Goal: Information Seeking & Learning: Learn about a topic

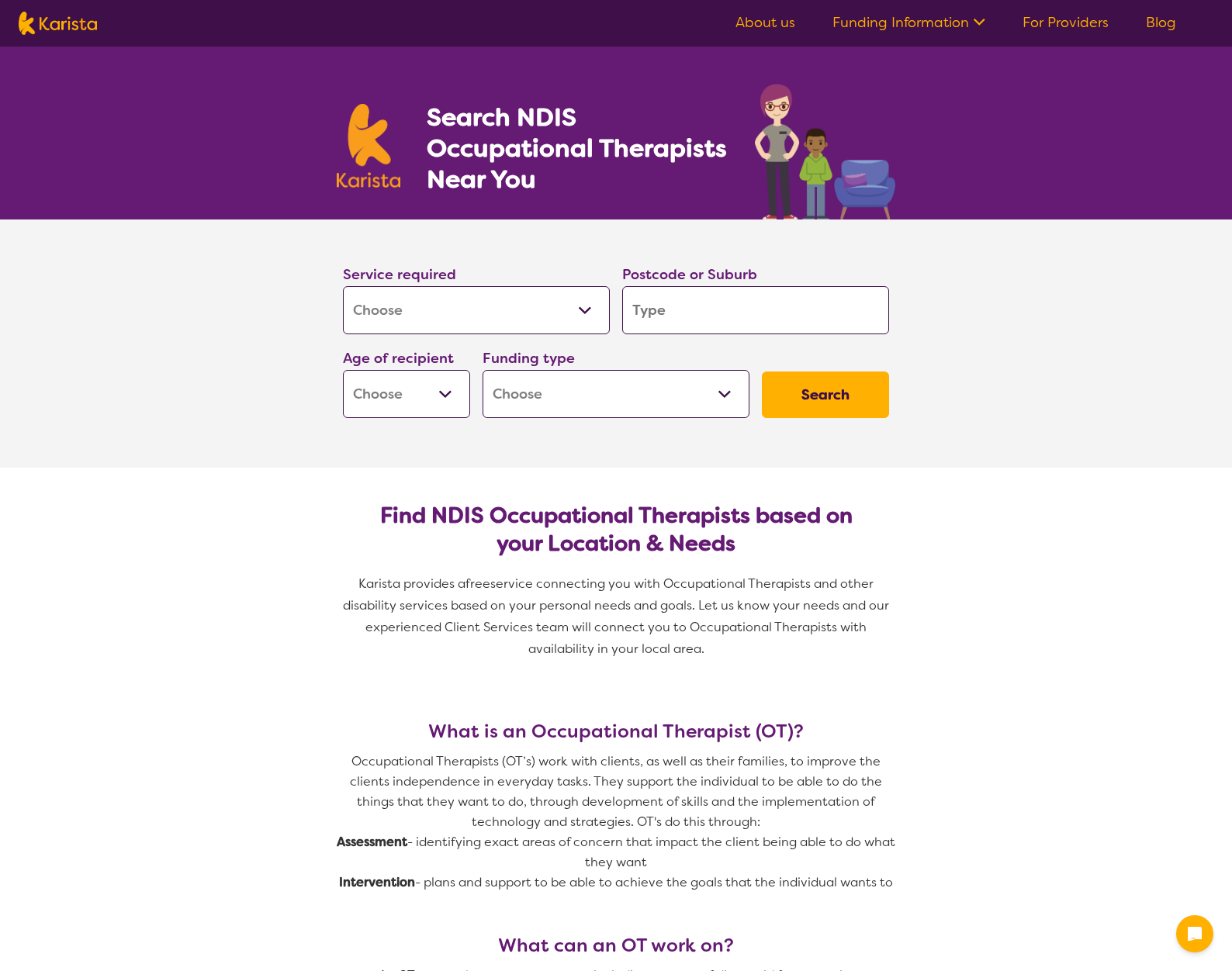
select select "[MEDICAL_DATA]"
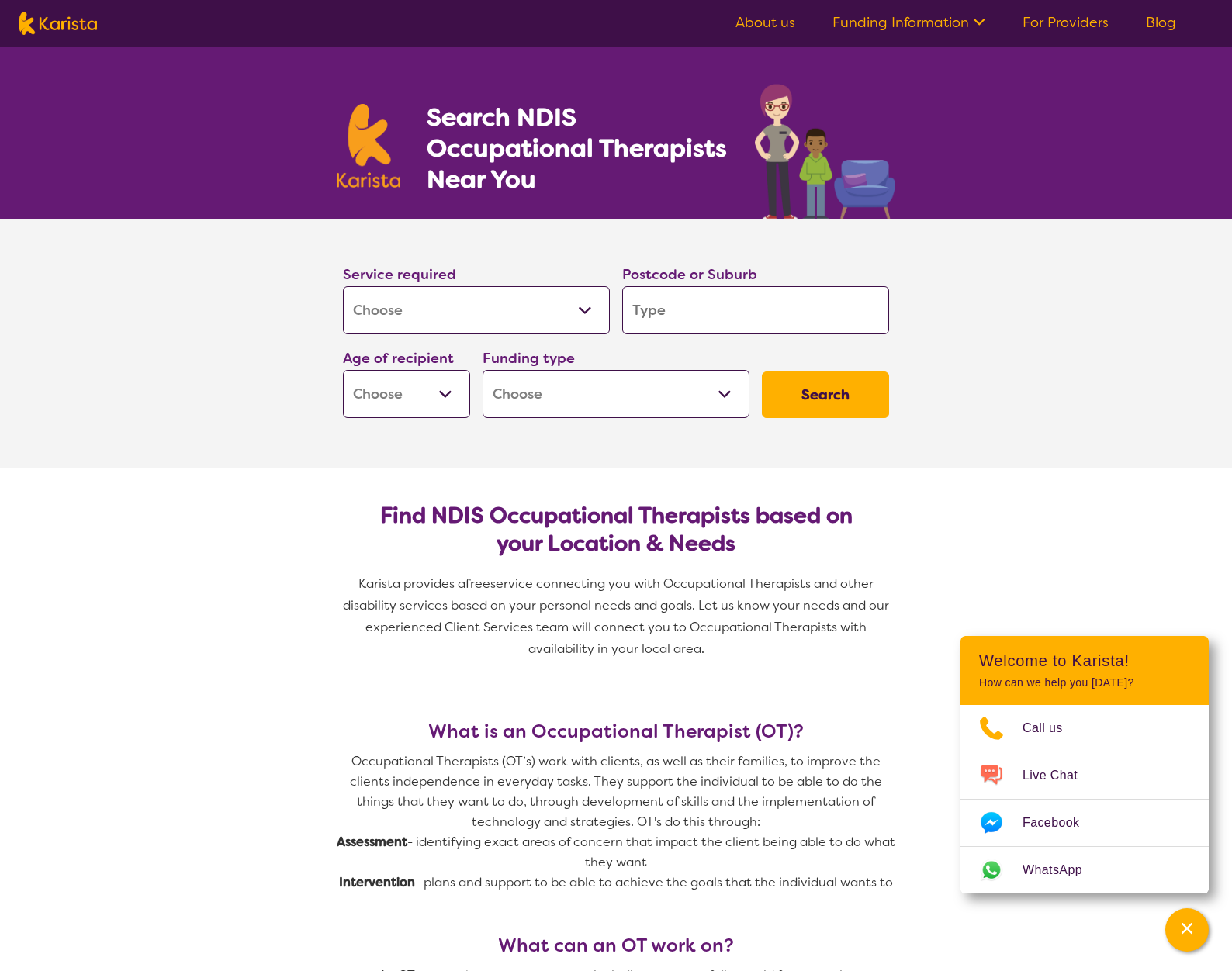
click at [656, 304] on input "search" at bounding box center [755, 310] width 267 height 48
type input "2"
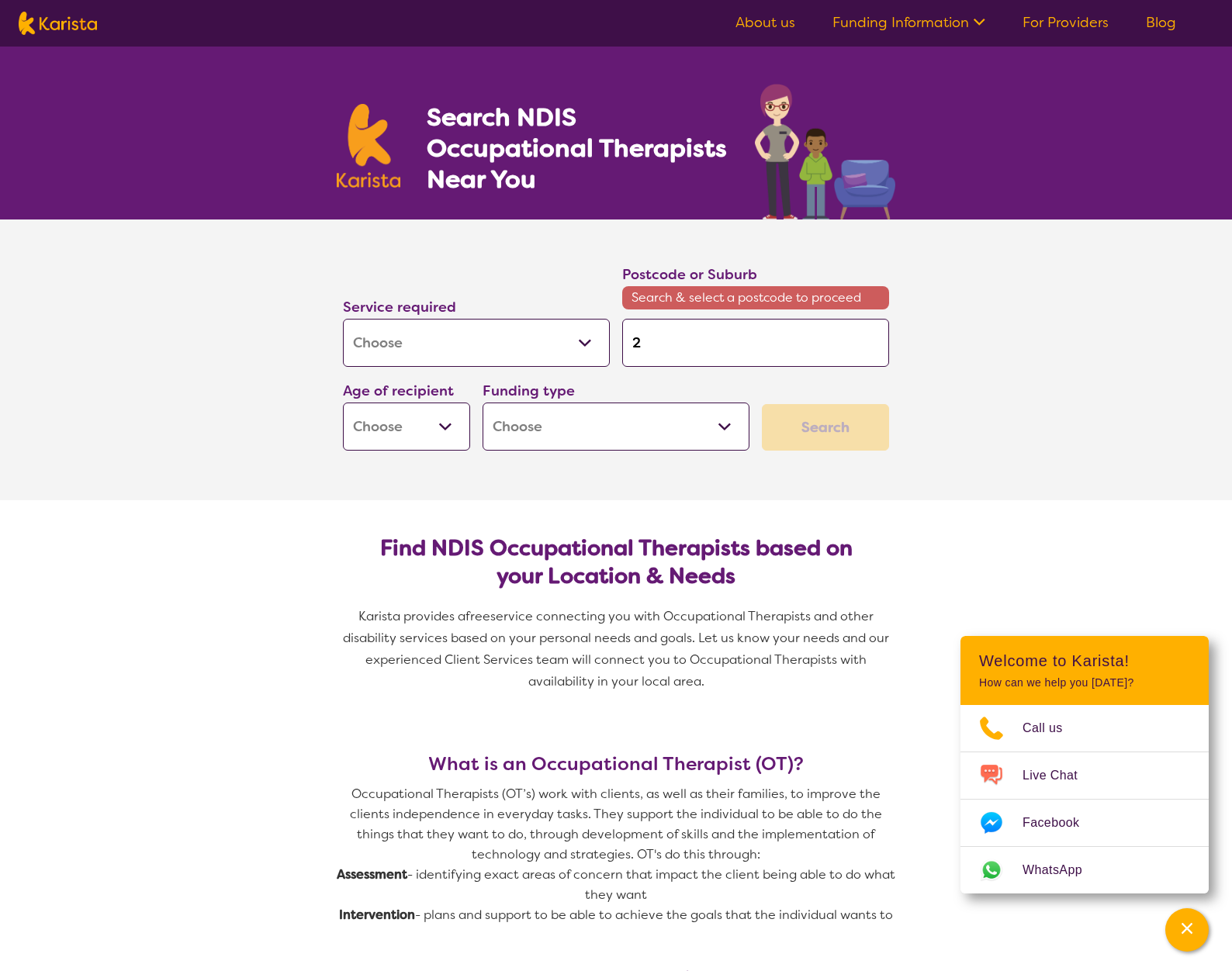
type input "25"
type input "254"
type input "2546"
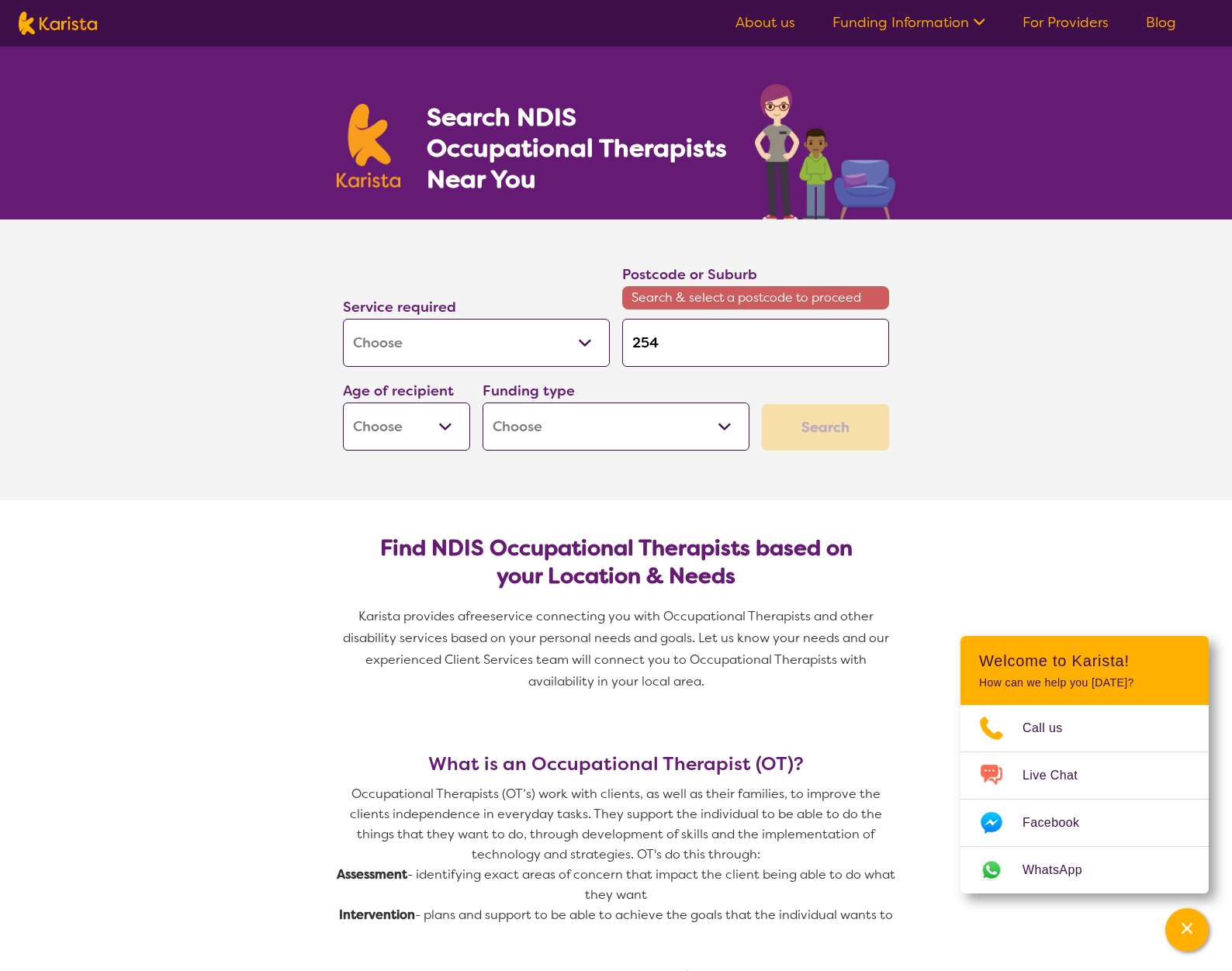
type input "2546"
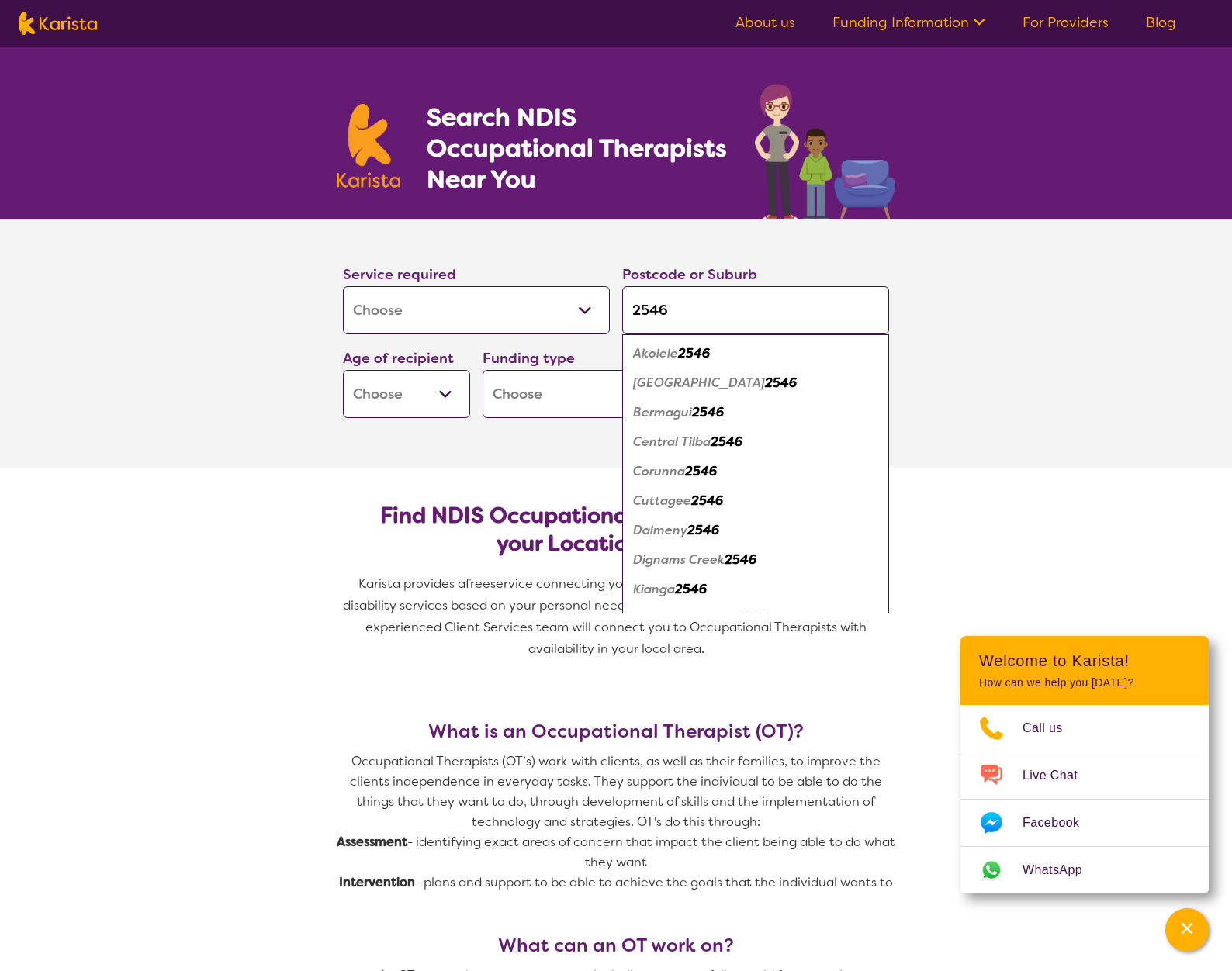
type input "2546"
click at [651, 354] on em "Akolele" at bounding box center [655, 353] width 45 height 16
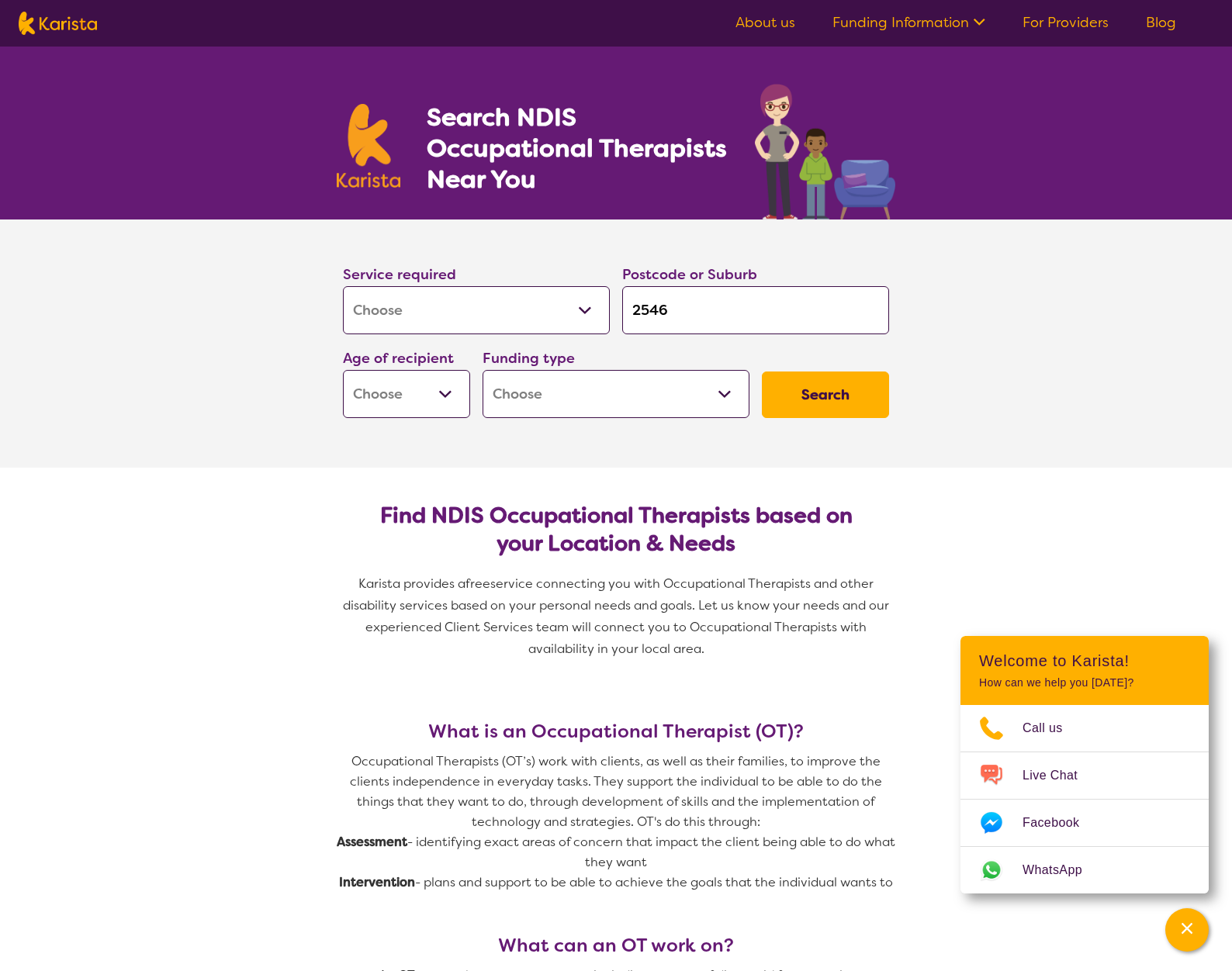
click at [818, 392] on button "Search" at bounding box center [825, 394] width 127 height 47
click at [436, 393] on select "Early Childhood - 0 to 9 Child - 10 to 11 Adolescent - 12 to 17 Adult - 18 to 6…" at bounding box center [406, 394] width 127 height 48
select select "AG"
click at [343, 370] on select "Early Childhood - 0 to 9 Child - 10 to 11 Adolescent - 12 to 17 Adult - 18 to 6…" at bounding box center [406, 394] width 127 height 48
select select "AG"
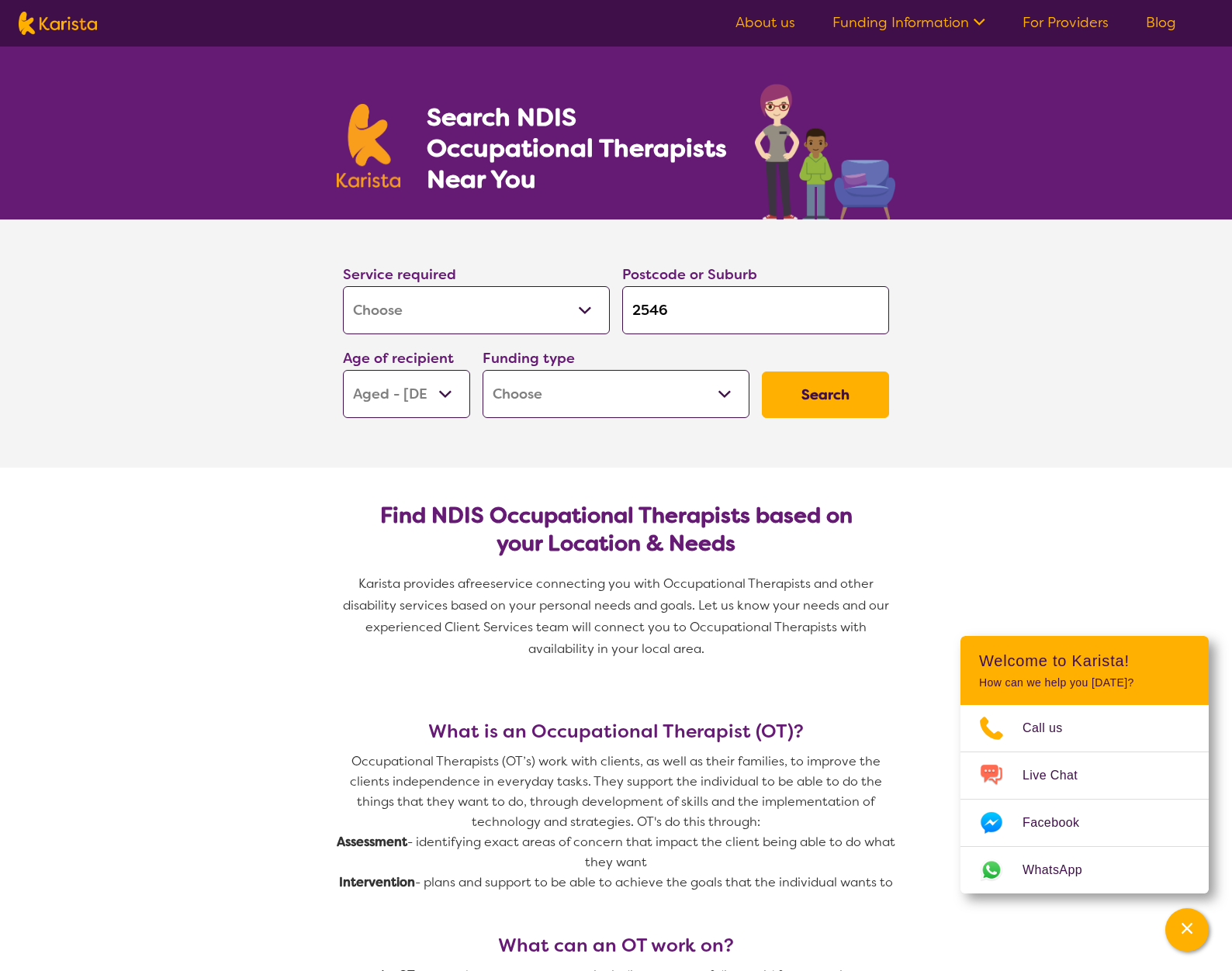
click at [716, 390] on select "Home Care Package (HCP) National Disability Insurance Scheme (NDIS) I don't know" at bounding box center [616, 394] width 267 height 48
select select "i-don-t-know"
click at [483, 370] on select "Home Care Package (HCP) National Disability Insurance Scheme (NDIS) I don't know" at bounding box center [616, 394] width 267 height 48
select select "i-don-t-know"
click at [808, 398] on button "Search" at bounding box center [825, 394] width 127 height 47
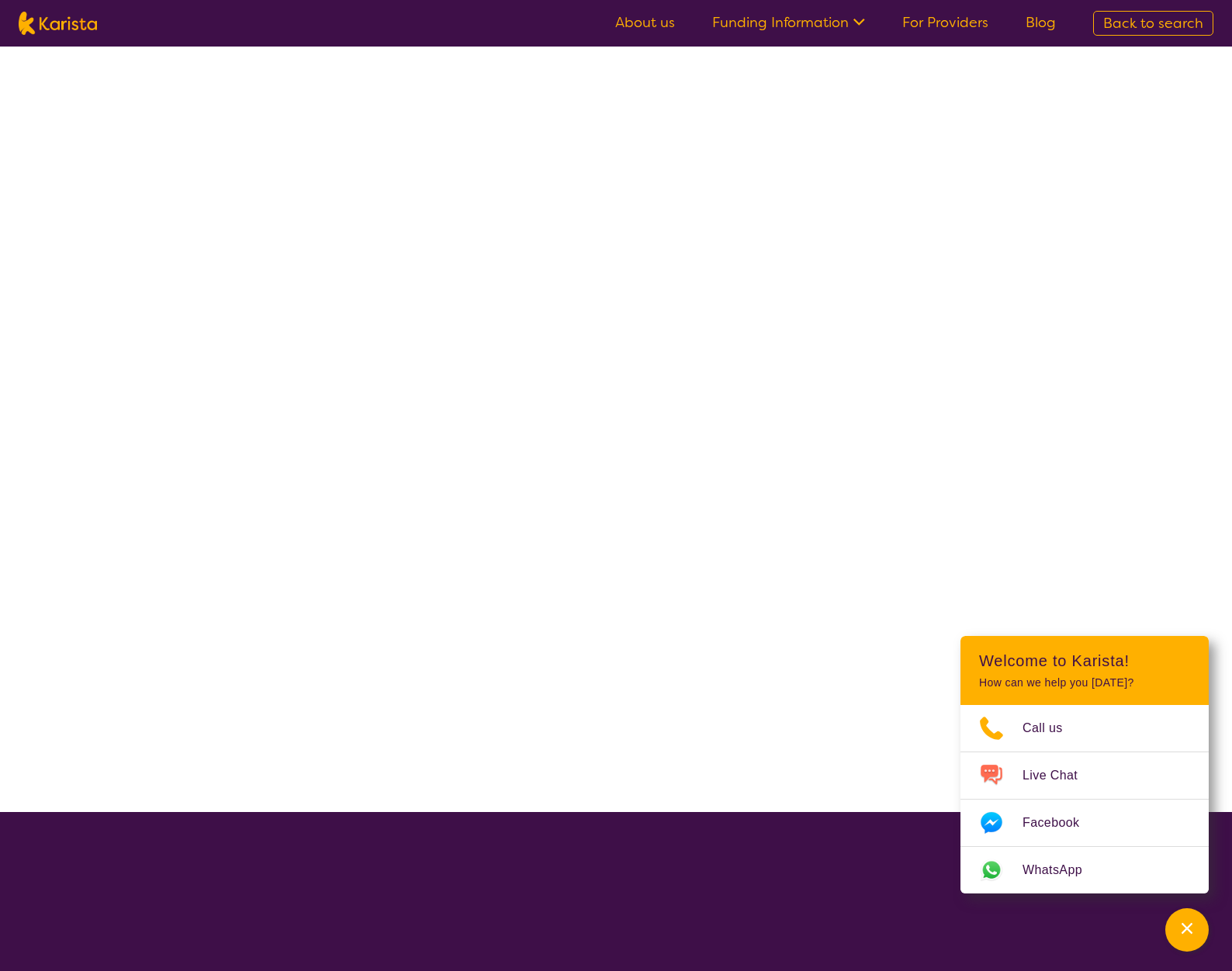
select select "[MEDICAL_DATA]"
select select "AG"
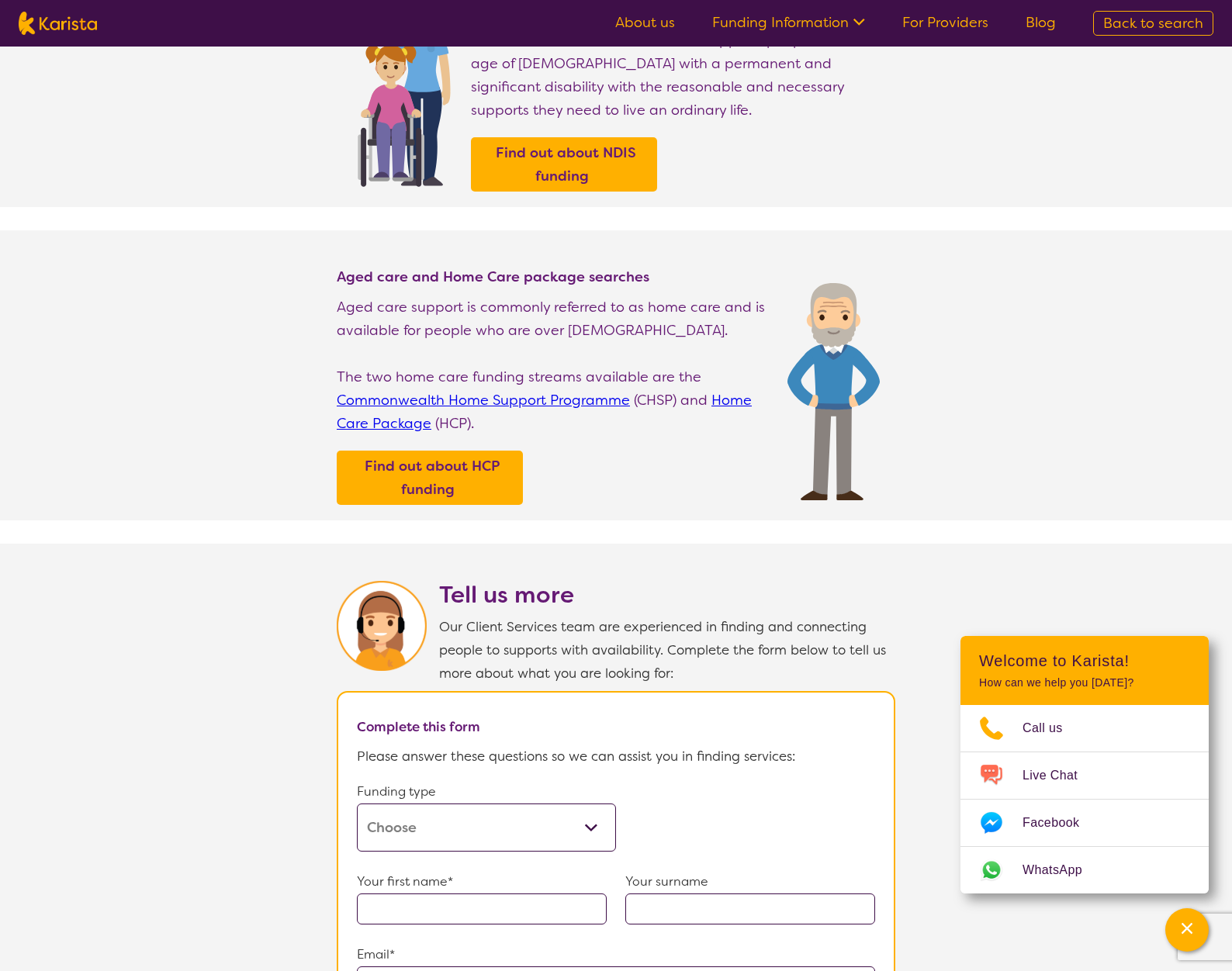
scroll to position [232, 0]
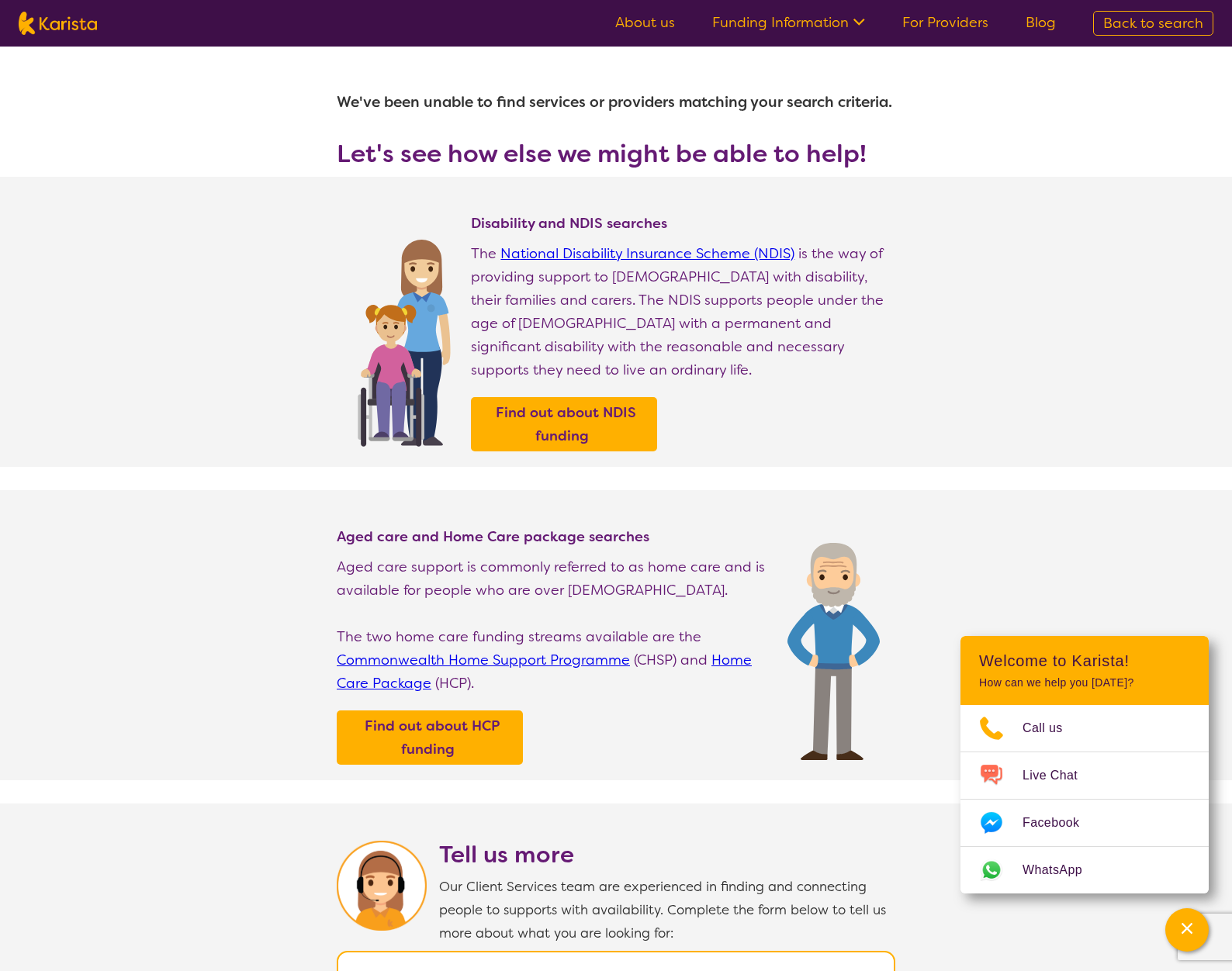
select select "[MEDICAL_DATA]"
select select "AG"
select select "i-don-t-know"
select select "[MEDICAL_DATA]"
select select "AG"
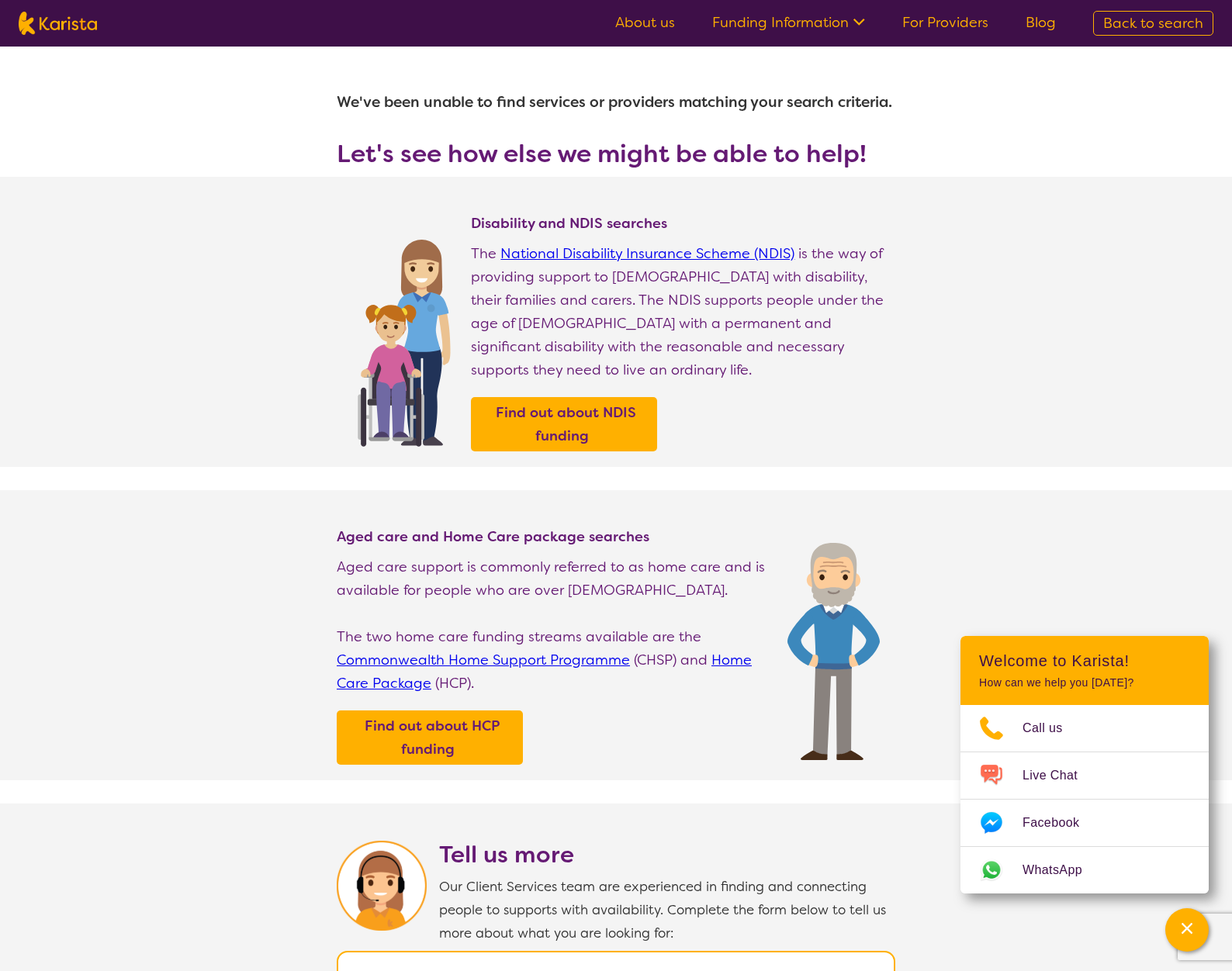
select select "i-don-t-know"
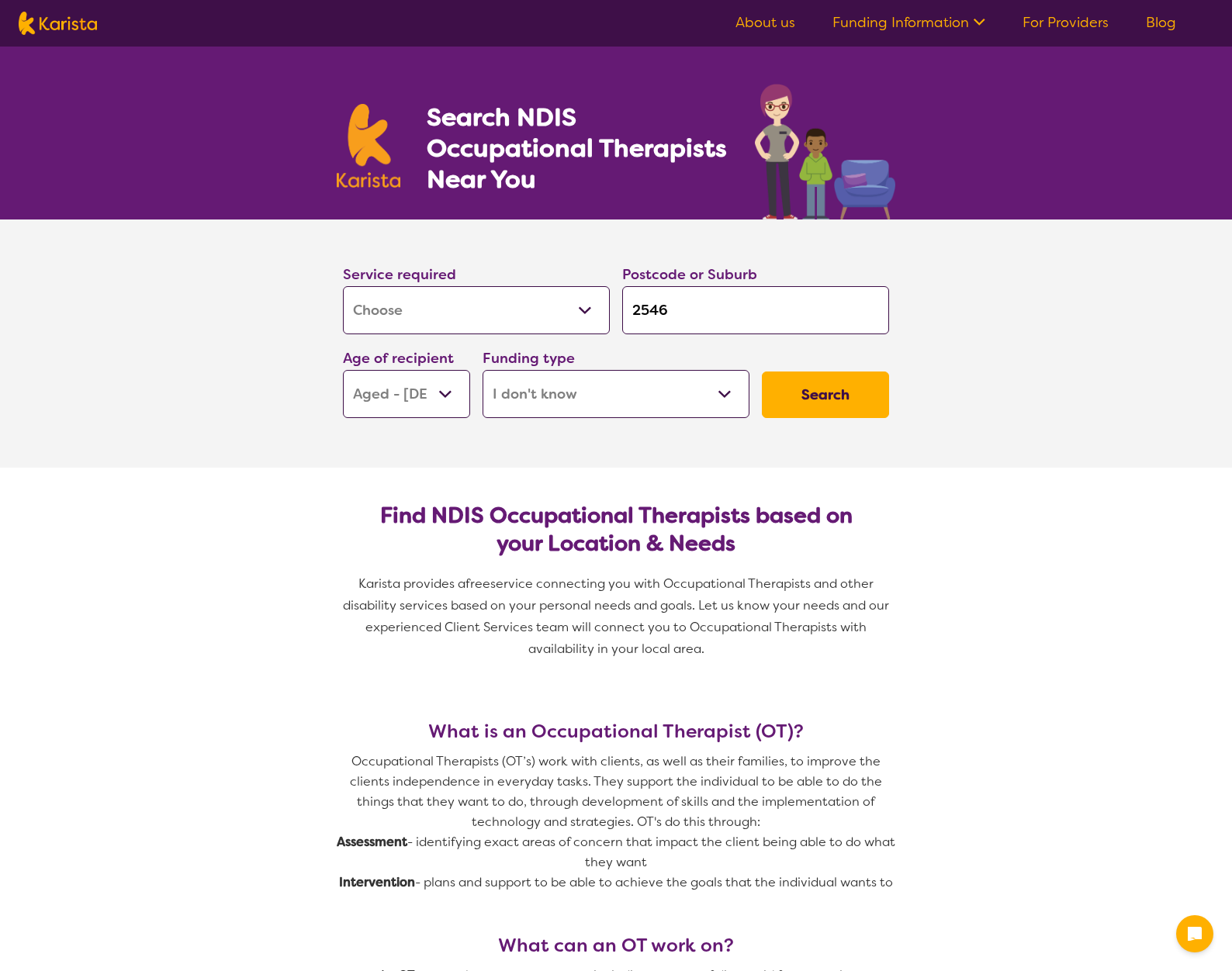
select select "[MEDICAL_DATA]"
select select "AG"
select select "i-don-t-know"
select select "[MEDICAL_DATA]"
select select "AG"
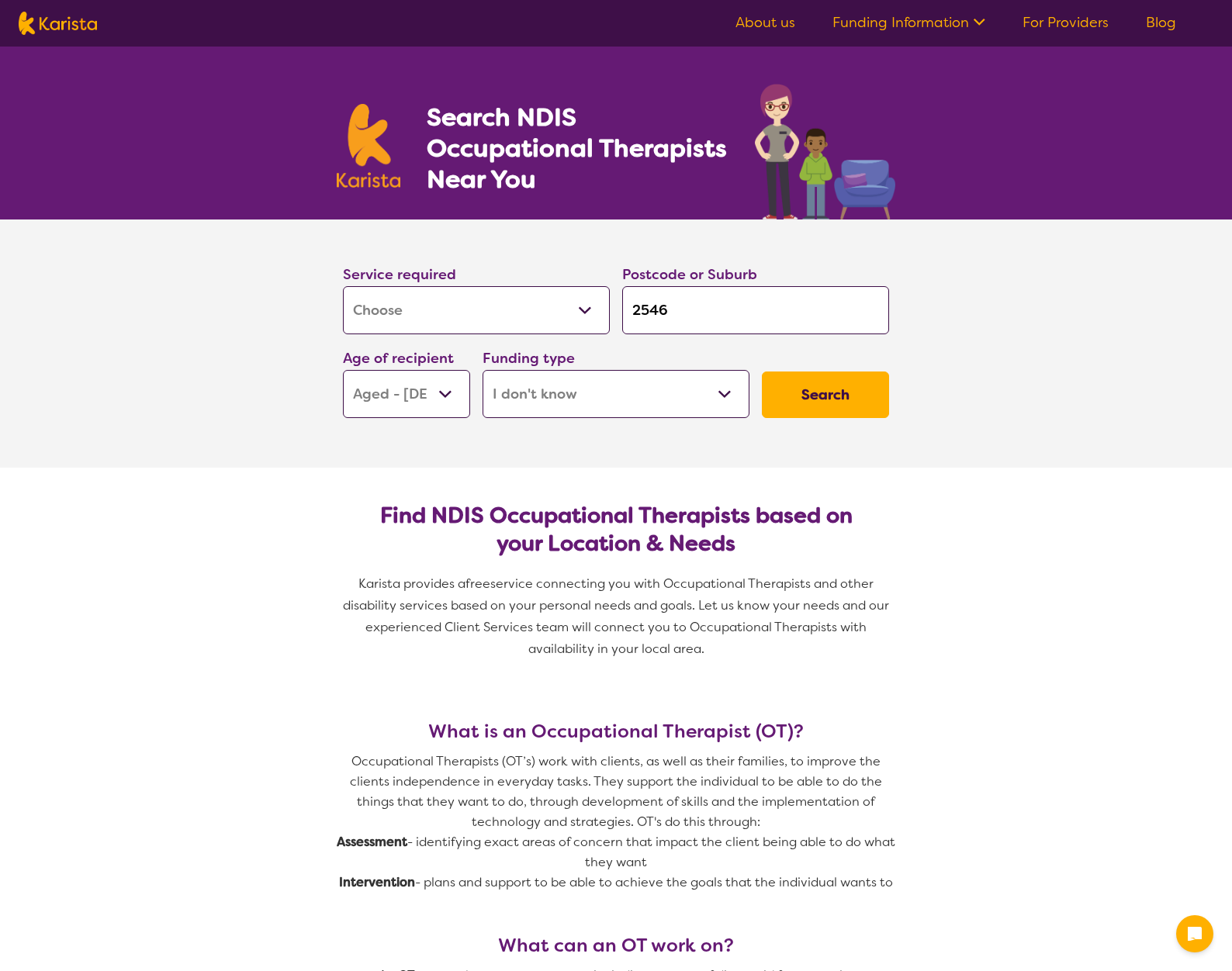
select select "i-don-t-know"
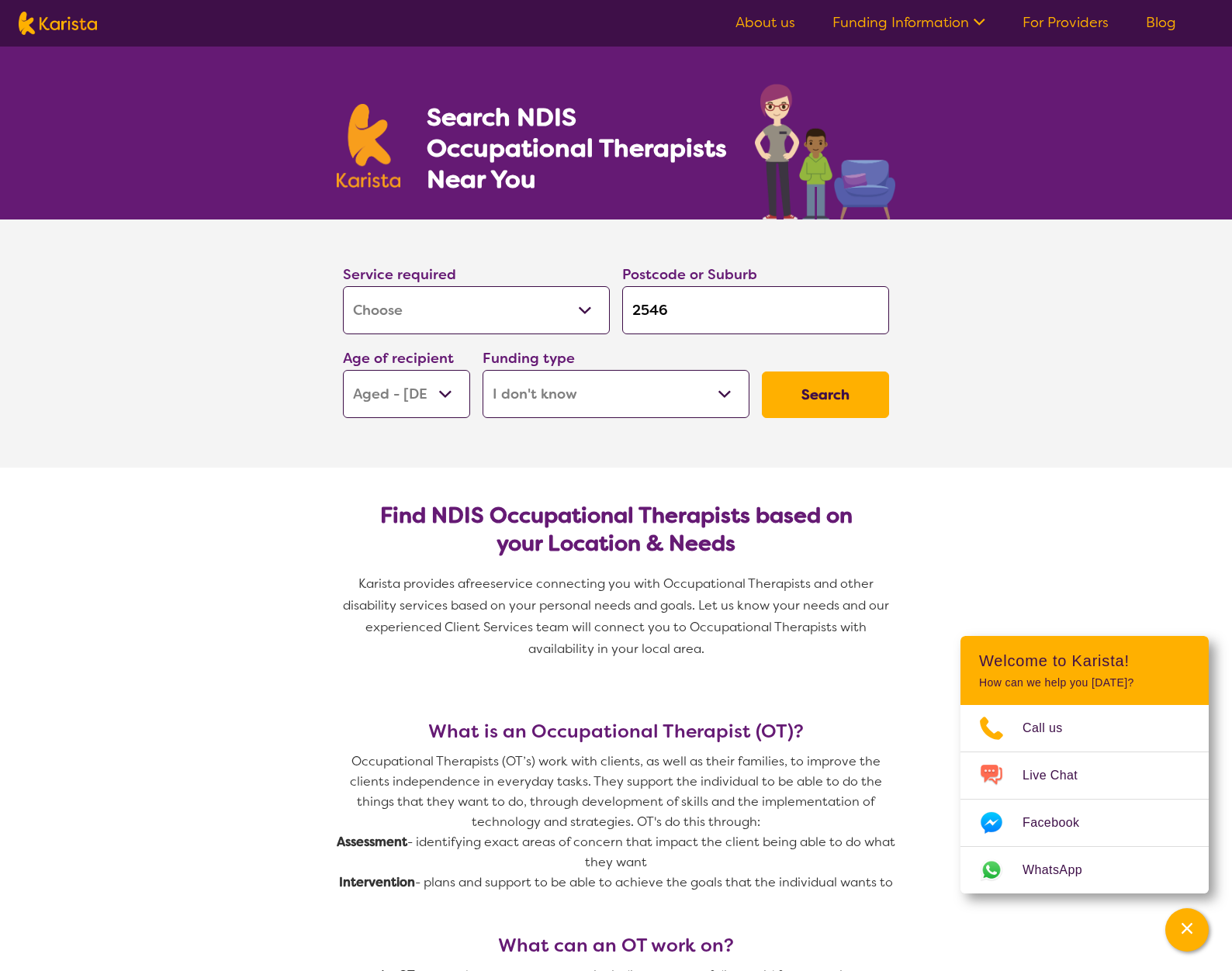
click at [860, 396] on button "Search" at bounding box center [825, 394] width 127 height 47
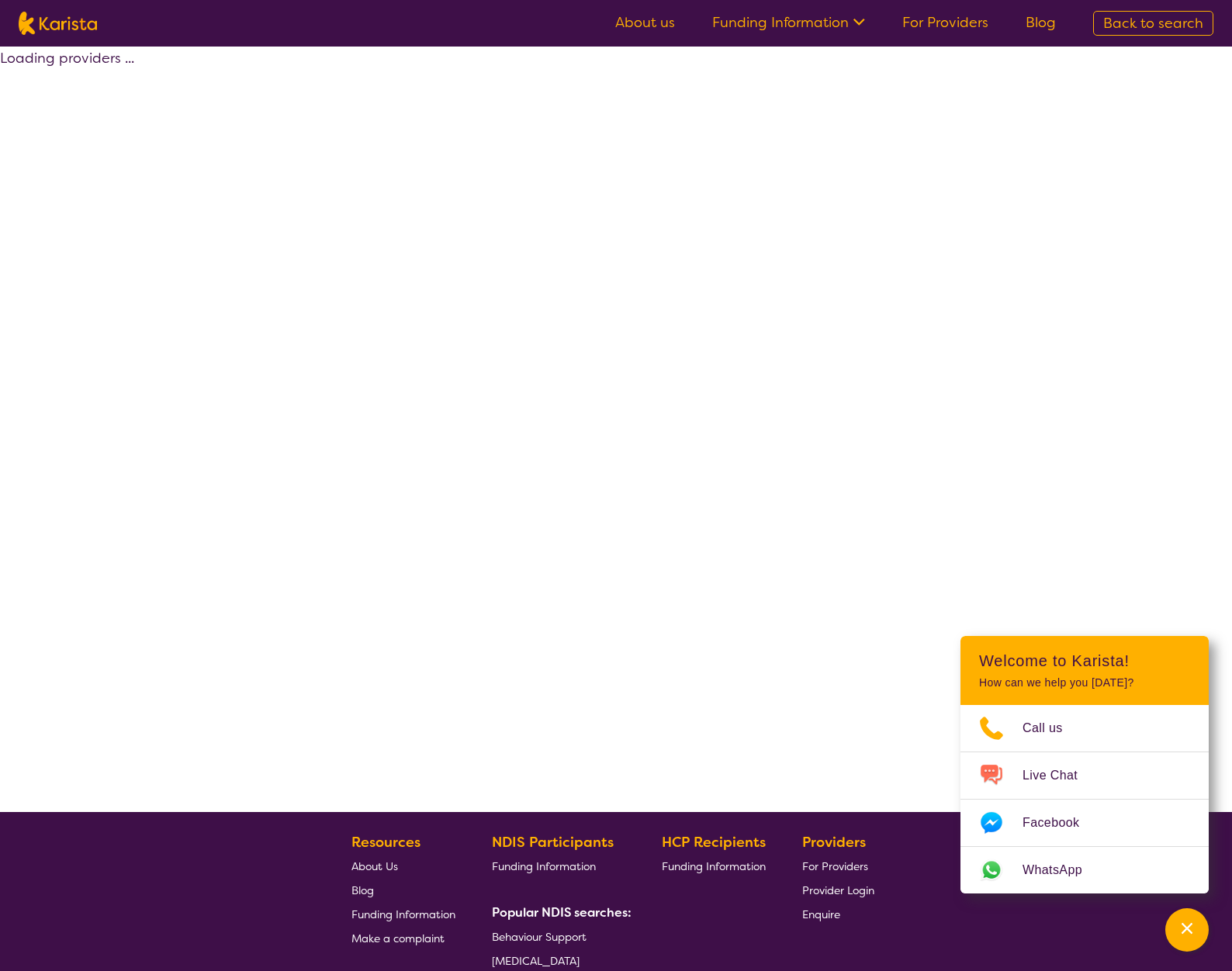
select select "[MEDICAL_DATA]"
select select "AG"
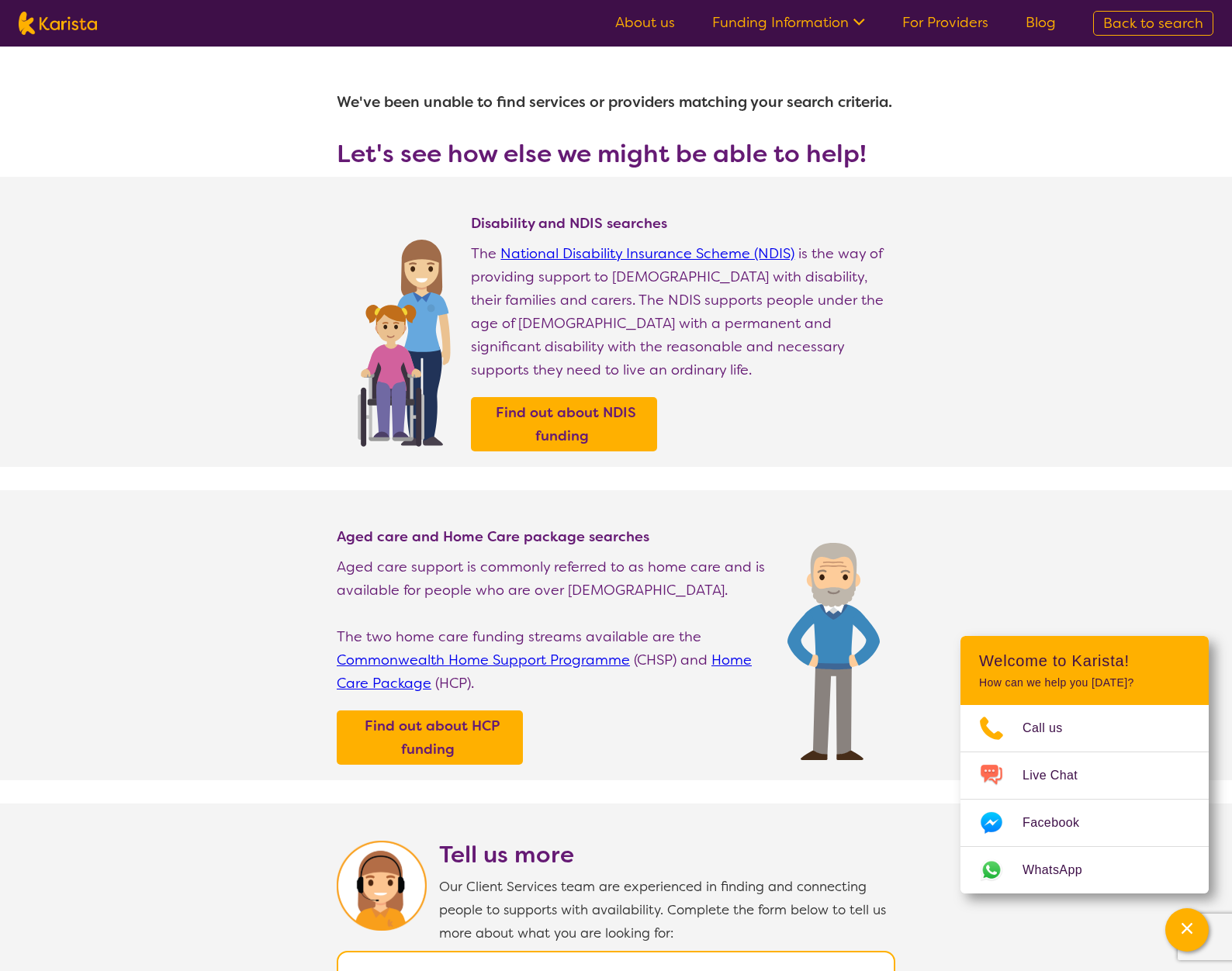
select select "[MEDICAL_DATA]"
select select "AG"
select select "i-don-t-know"
select select "[MEDICAL_DATA]"
select select "AG"
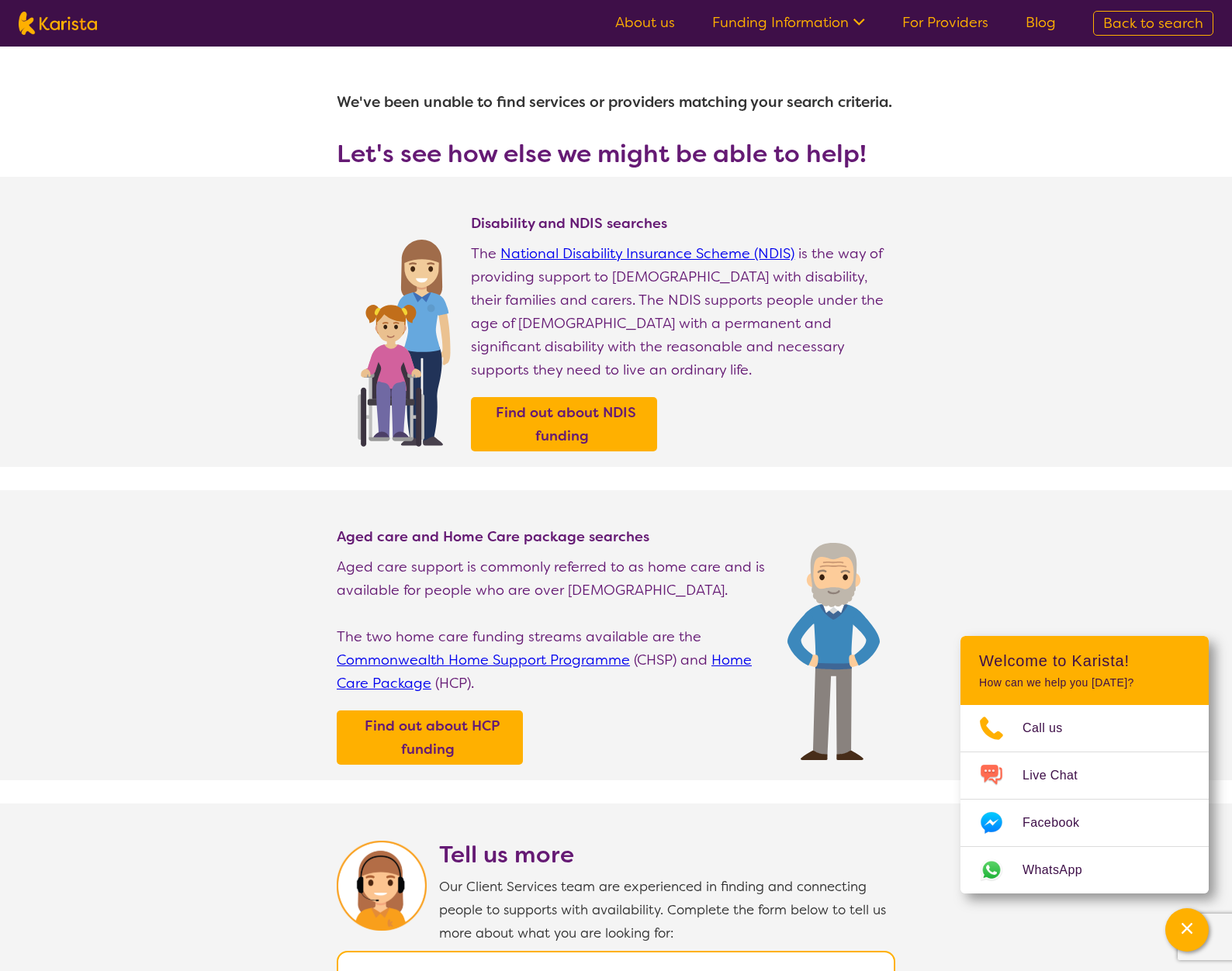
select select "i-don-t-know"
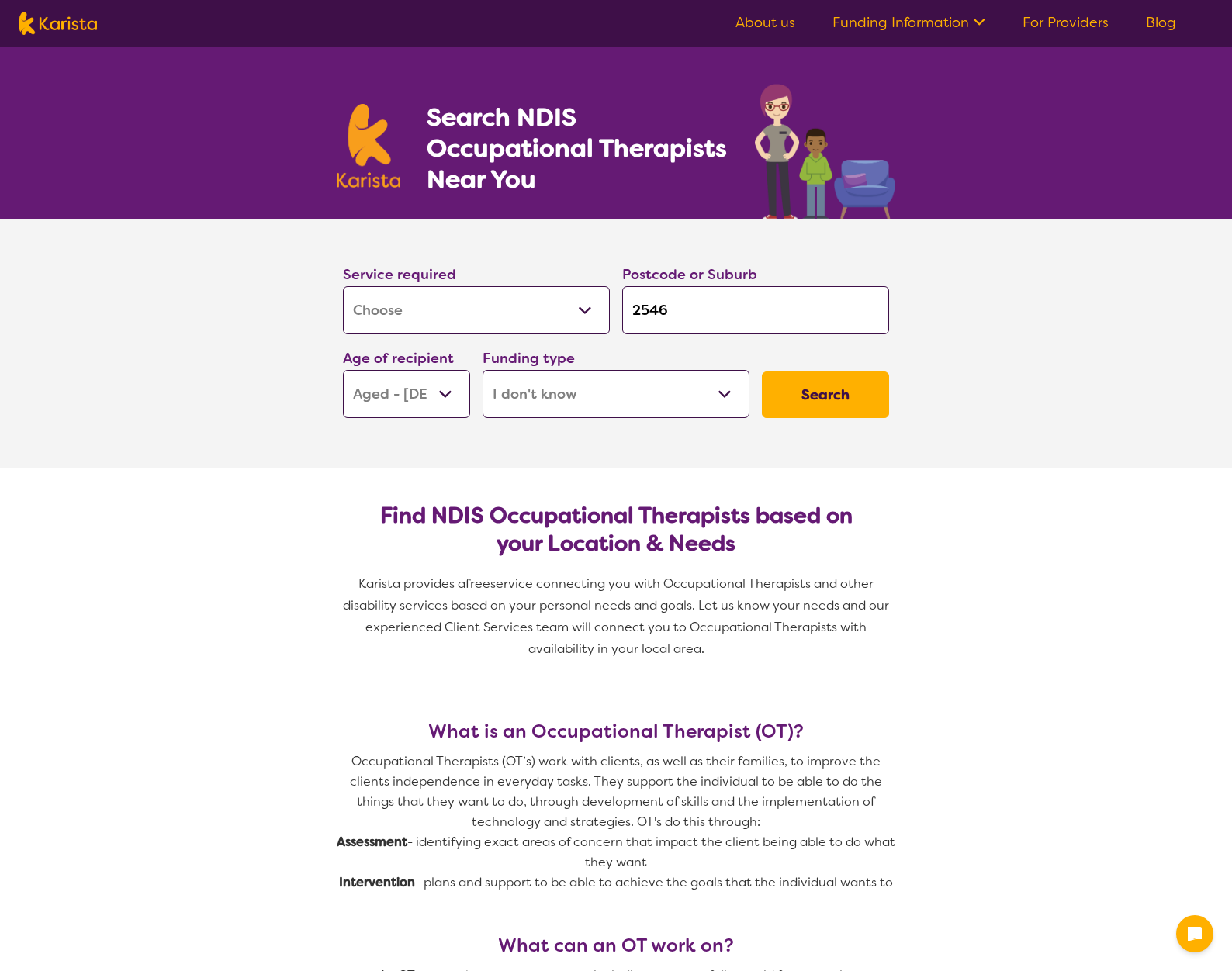
select select "[MEDICAL_DATA]"
select select "AG"
select select "i-don-t-know"
select select "[MEDICAL_DATA]"
select select "AG"
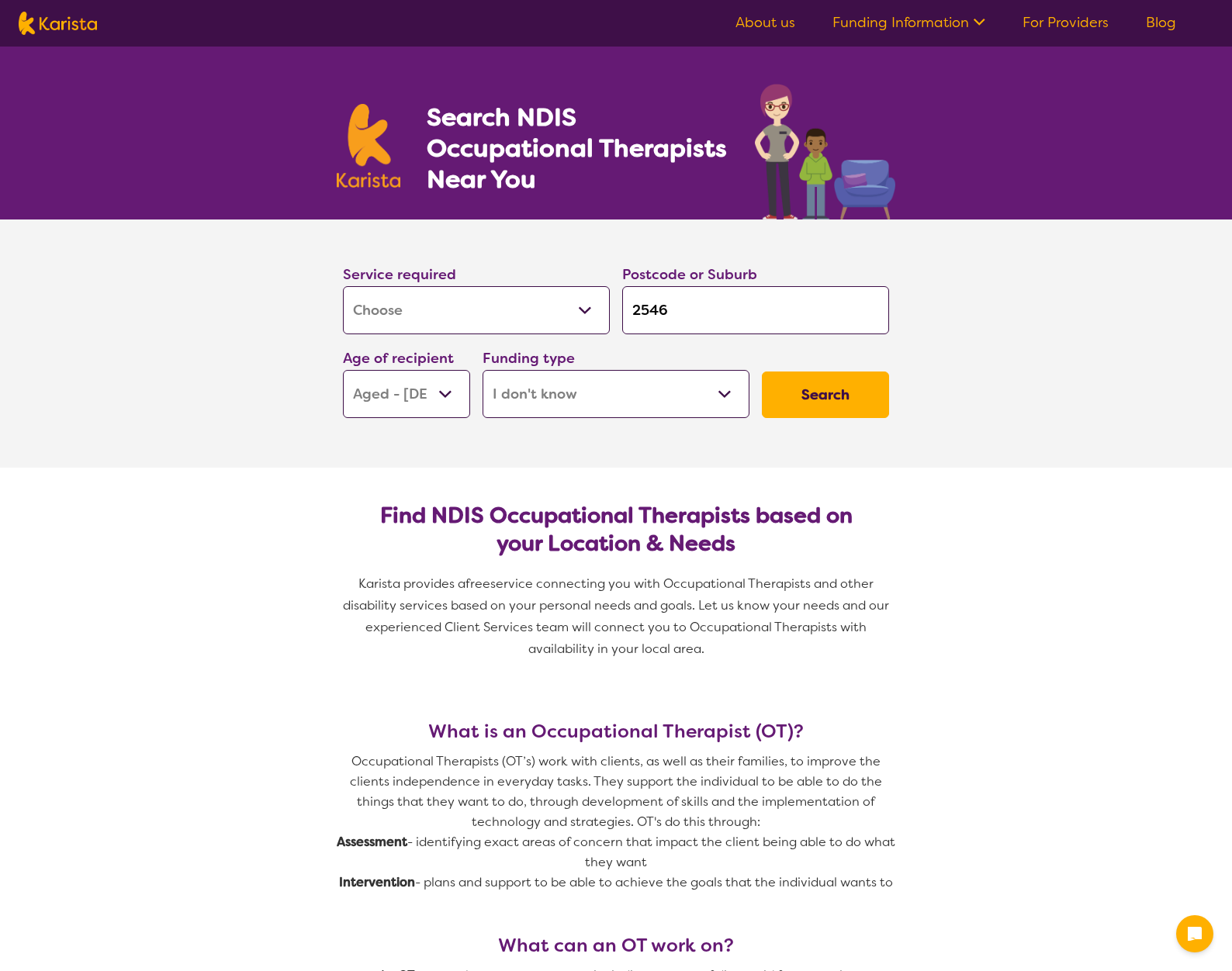
select select "i-don-t-know"
